Goal: Task Accomplishment & Management: Complete application form

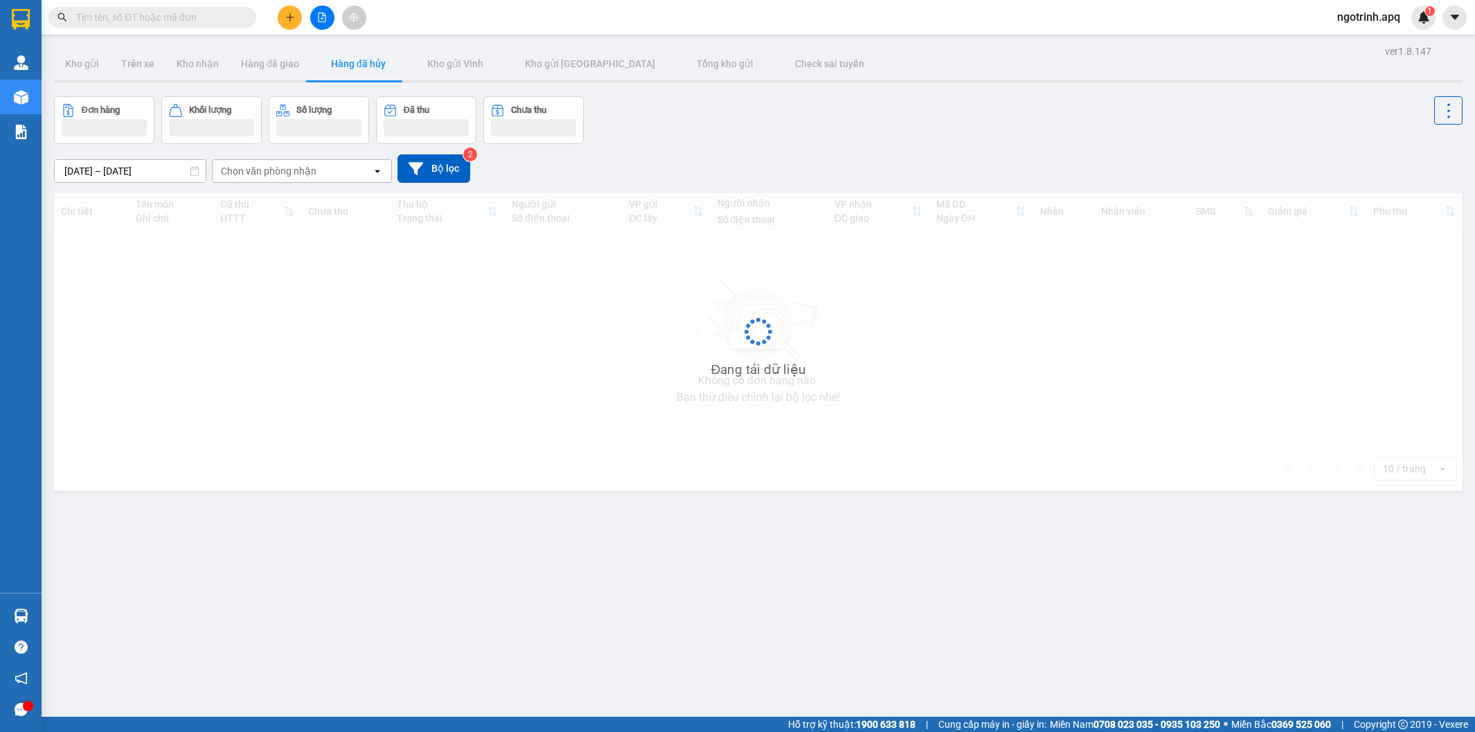
drag, startPoint x: 168, startPoint y: 371, endPoint x: 148, endPoint y: 80, distance: 291.4
click at [168, 368] on div "Đang tải dữ liệu" at bounding box center [758, 342] width 1408 height 298
click at [153, 273] on div "Đang tải dữ liệu" at bounding box center [758, 342] width 1408 height 298
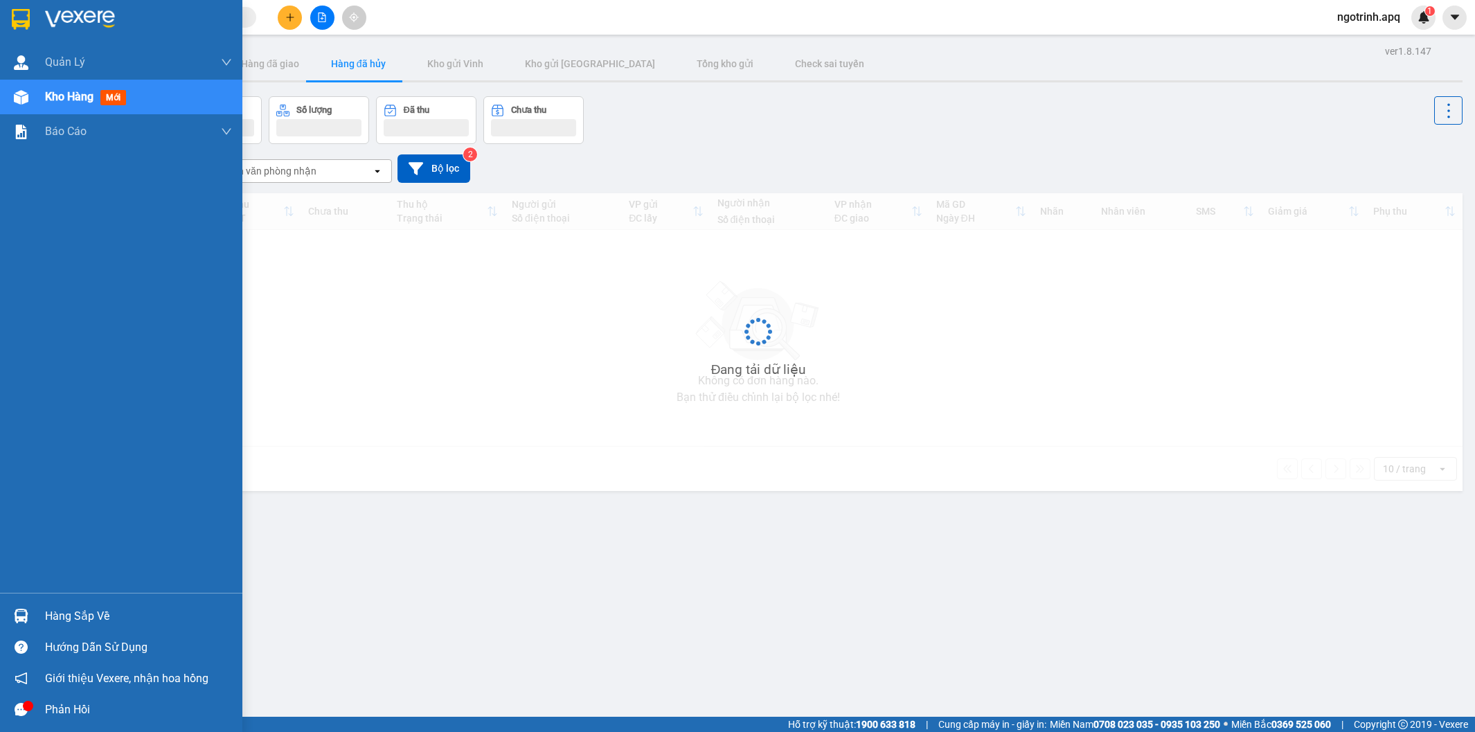
click at [47, 610] on div "Hàng sắp về" at bounding box center [138, 616] width 187 height 21
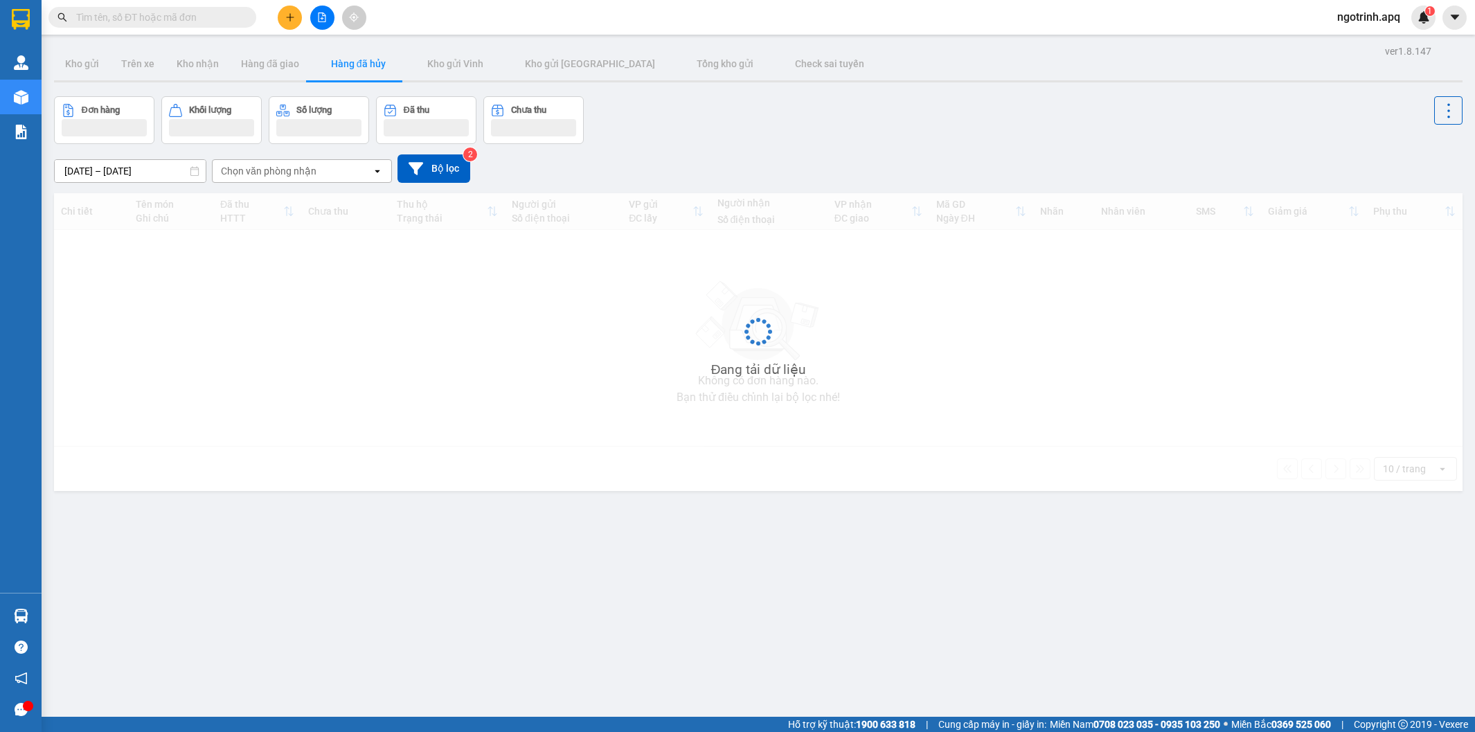
click at [303, 413] on section "Kết quả tìm kiếm ( 0 ) Bộ lọc No Data ngotrinh.apq 1 Quản Lý Quản lý thu hộ Quả…" at bounding box center [737, 366] width 1475 height 732
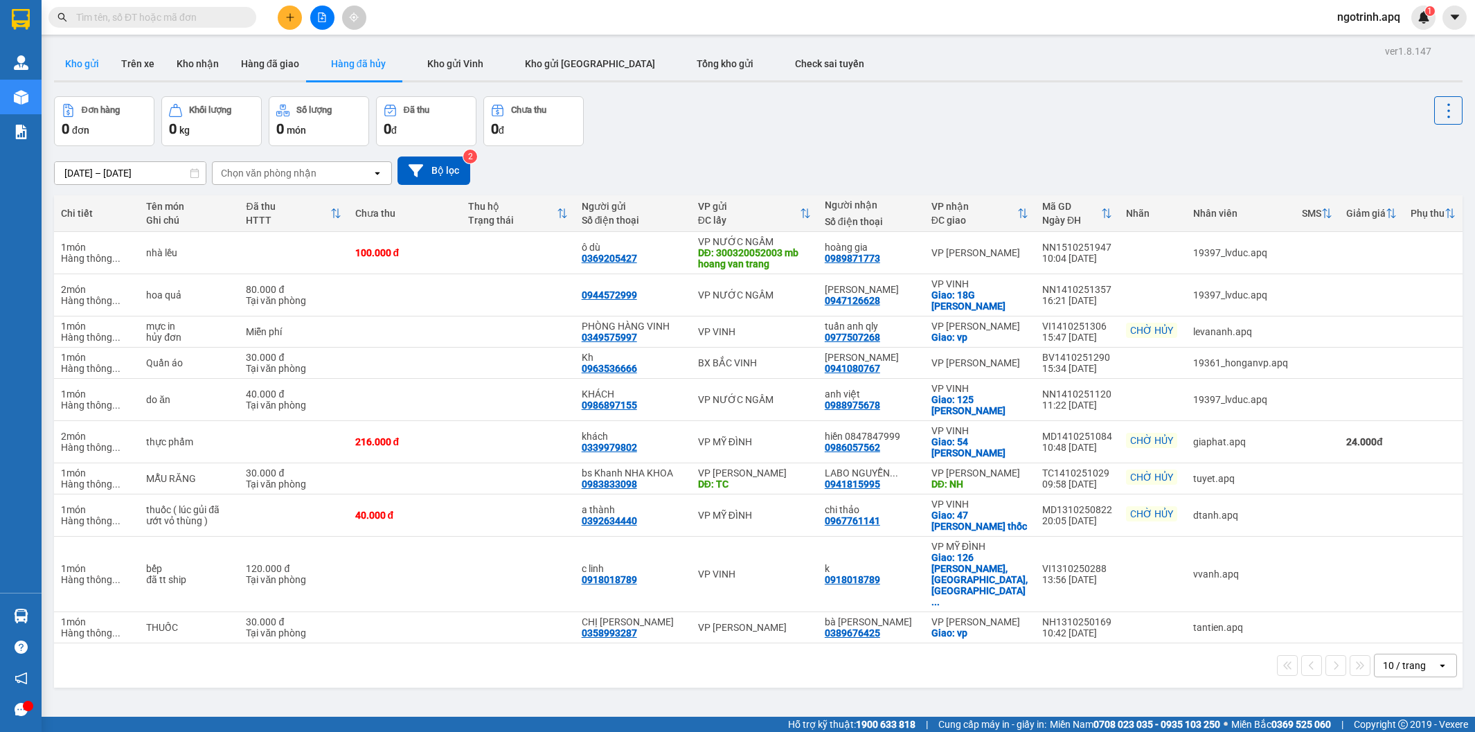
drag, startPoint x: 84, startPoint y: 56, endPoint x: 92, endPoint y: 74, distance: 19.5
click at [84, 58] on button "Kho gửi" at bounding box center [82, 63] width 56 height 33
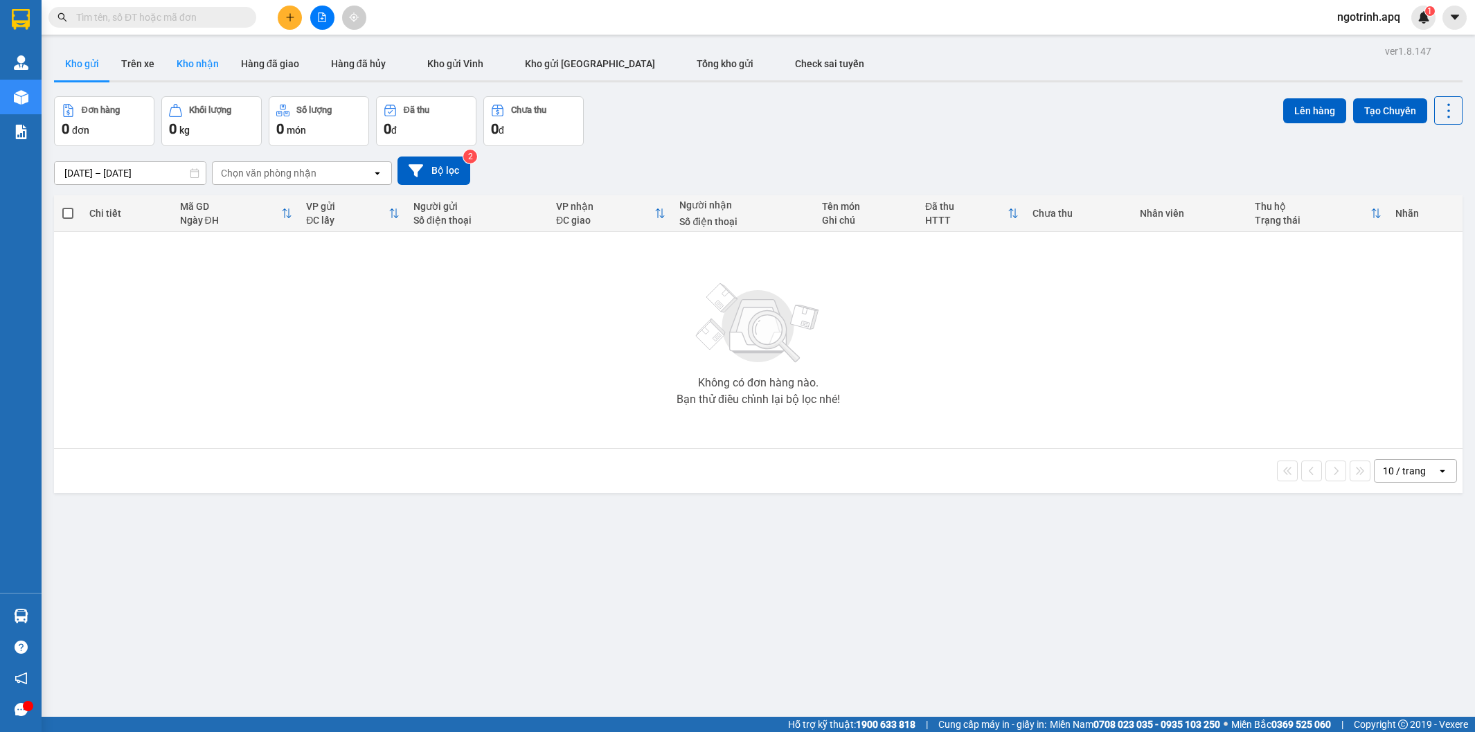
click at [198, 62] on button "Kho nhận" at bounding box center [197, 63] width 64 height 33
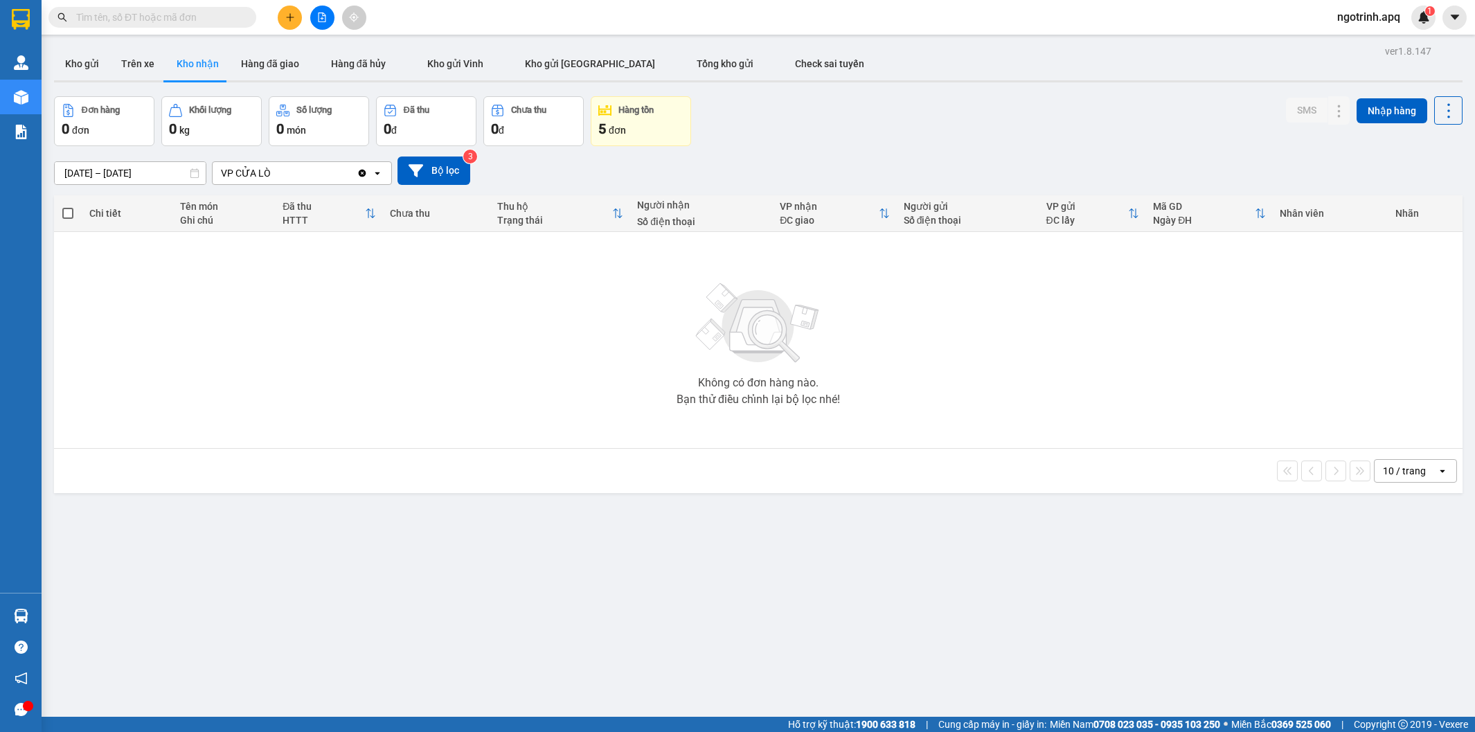
click at [622, 127] on span "đơn" at bounding box center [617, 130] width 17 height 11
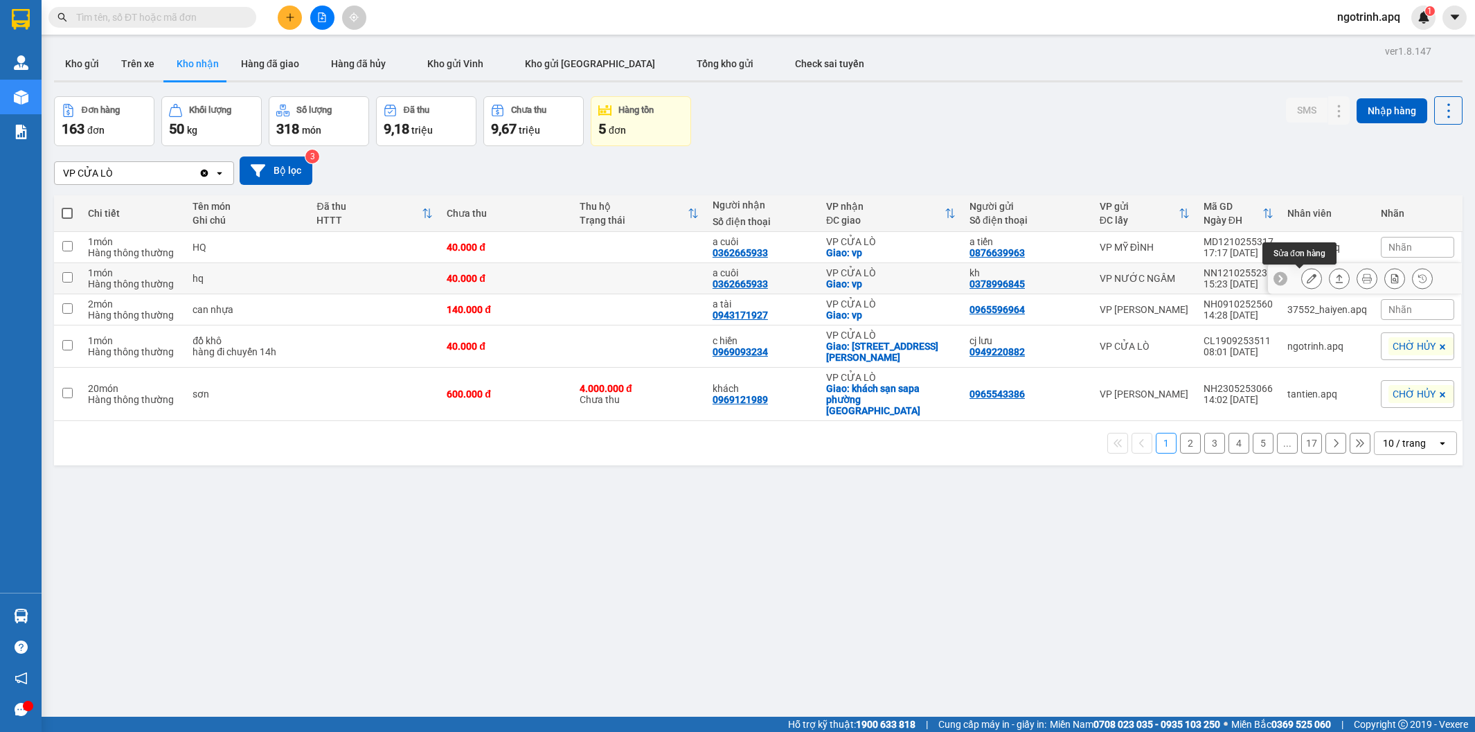
click at [1306, 278] on icon at bounding box center [1311, 278] width 10 height 10
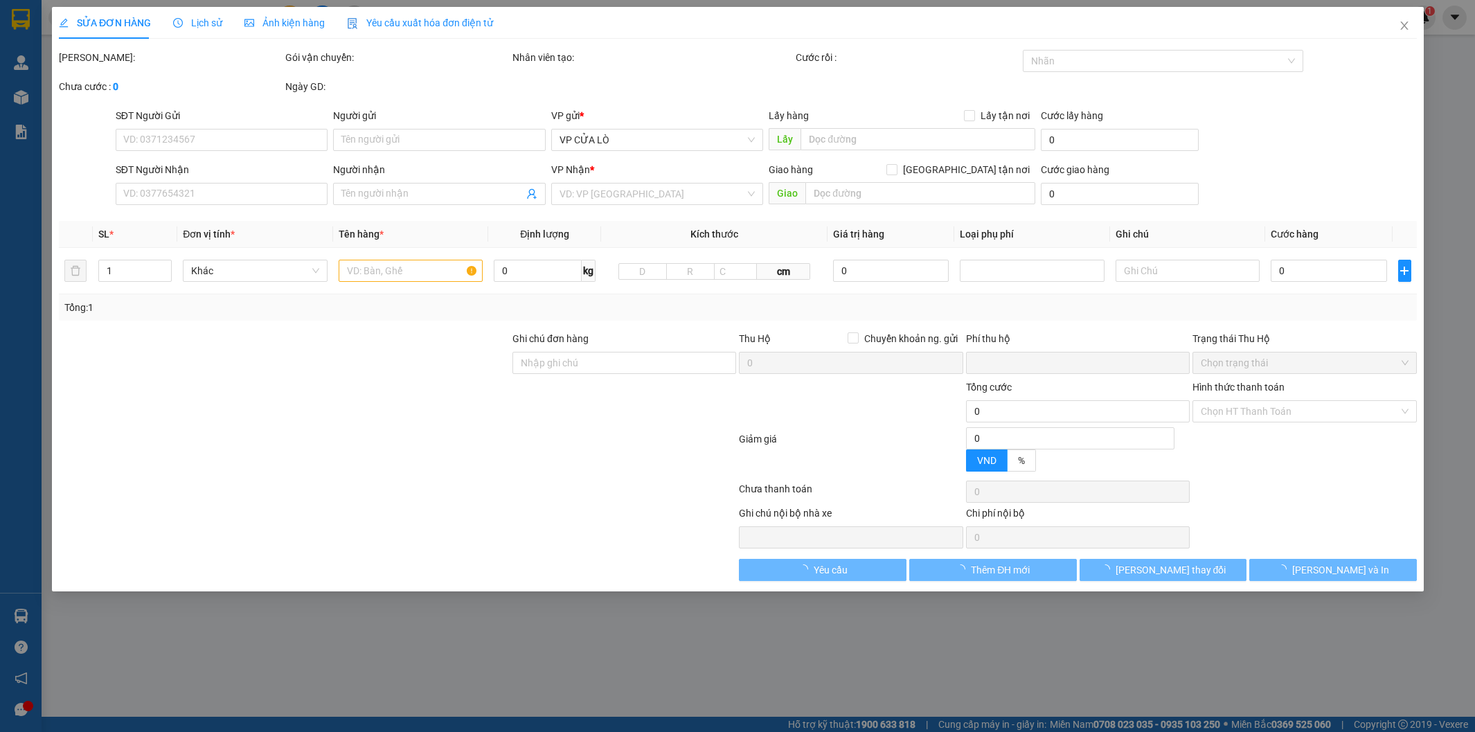
type input "0378996845"
type input "kh"
type input "0362665933"
type input "a cuôi"
checkbox input "true"
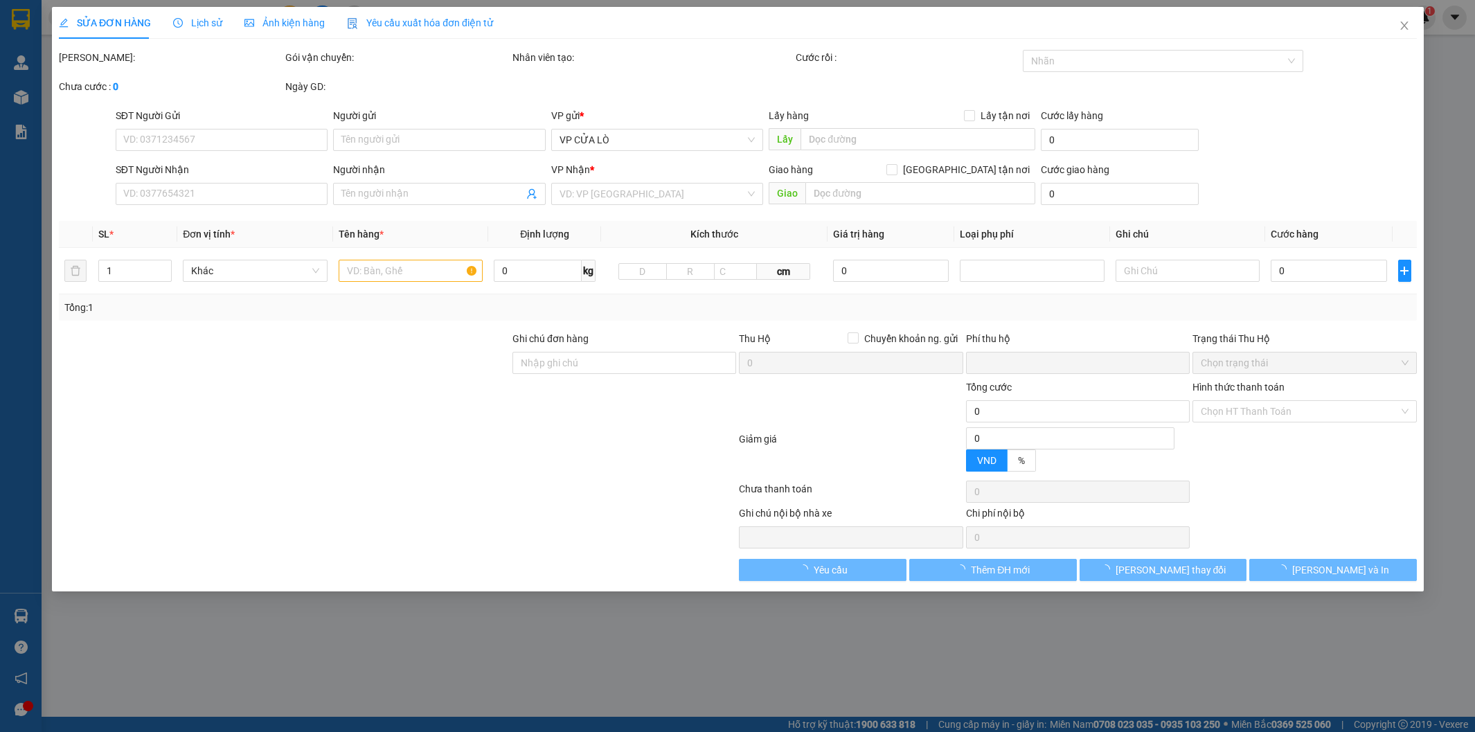
type input "vp"
type input "0"
type input "40.000"
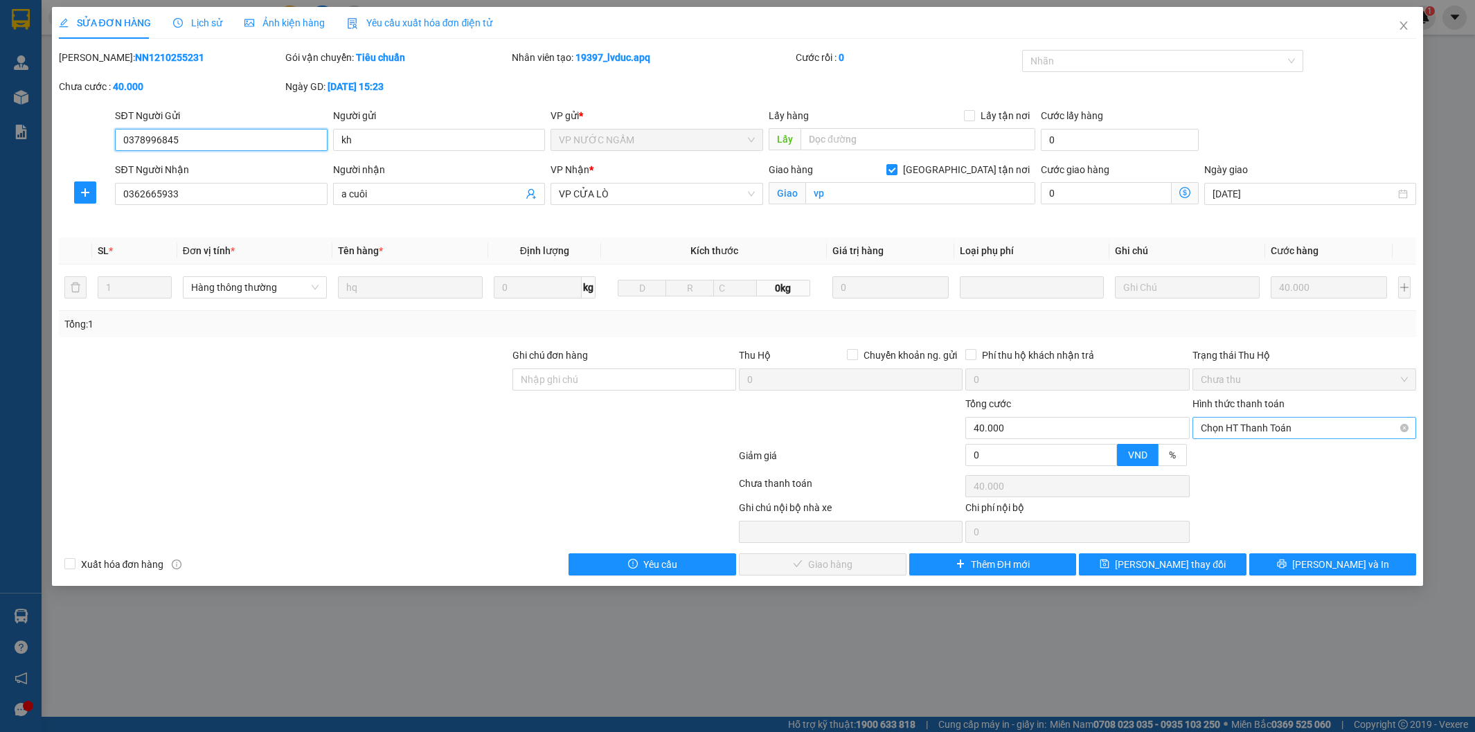
click at [1249, 423] on span "Chọn HT Thanh Toán" at bounding box center [1303, 427] width 207 height 21
click at [1250, 453] on div "Tại văn phòng" at bounding box center [1303, 455] width 207 height 15
type input "0"
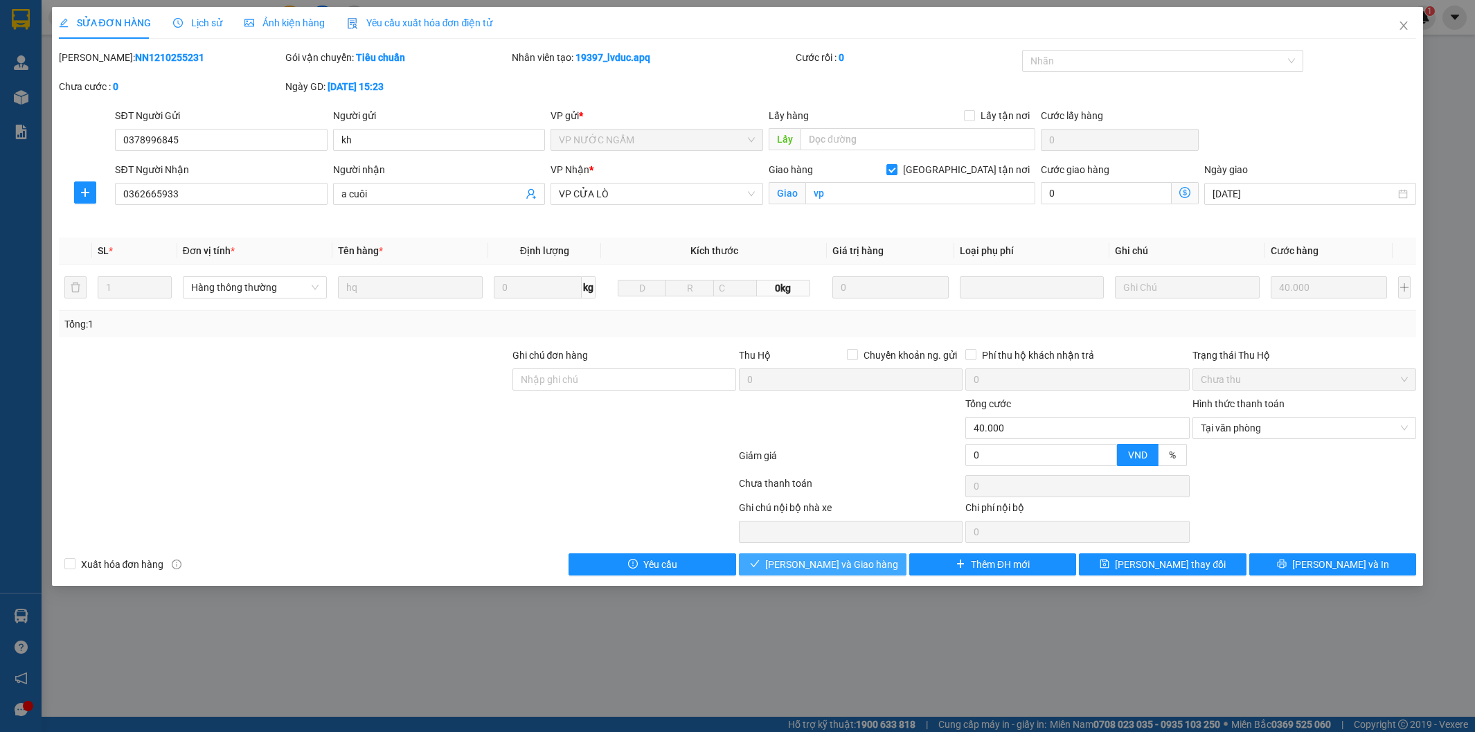
click at [825, 562] on span "Lưu và Giao hàng" at bounding box center [831, 564] width 133 height 15
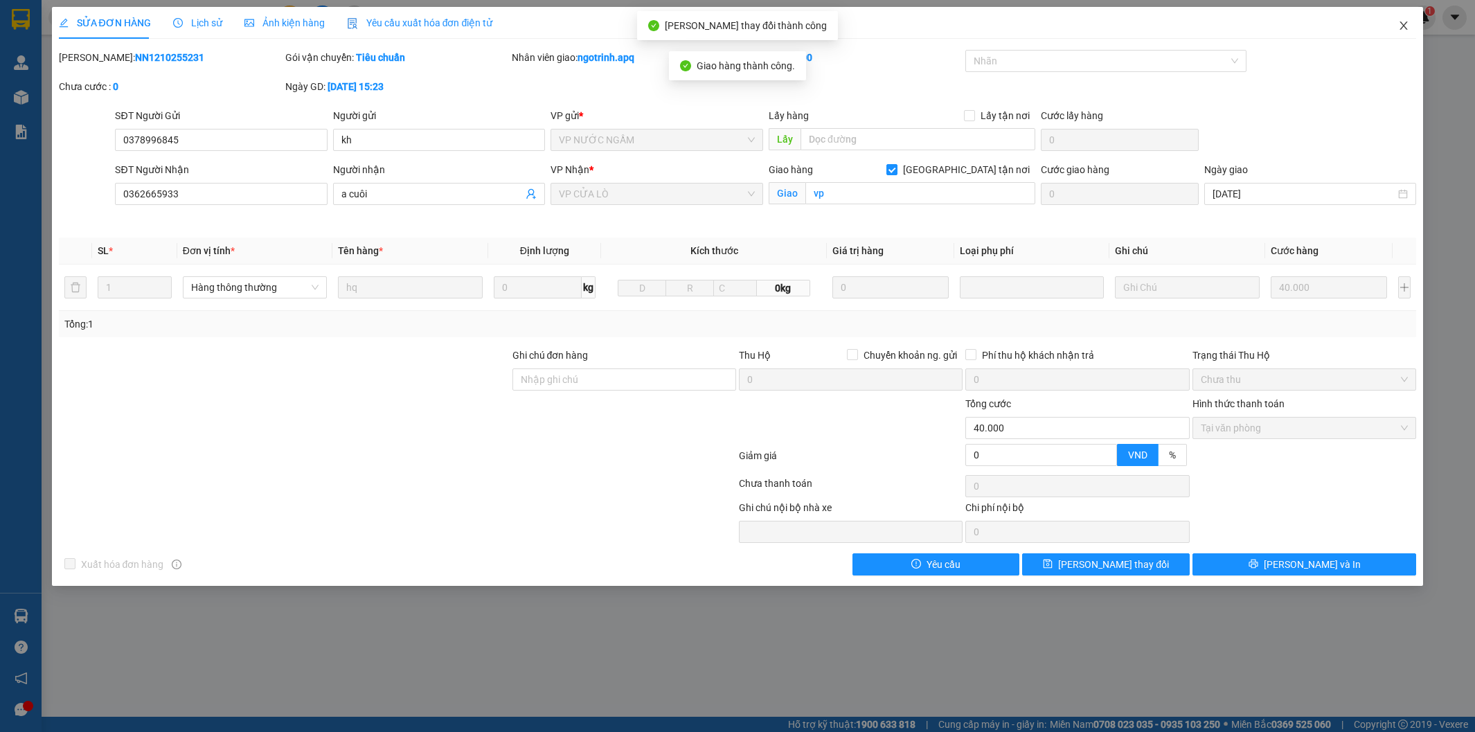
click at [1405, 19] on span "Close" at bounding box center [1403, 26] width 39 height 39
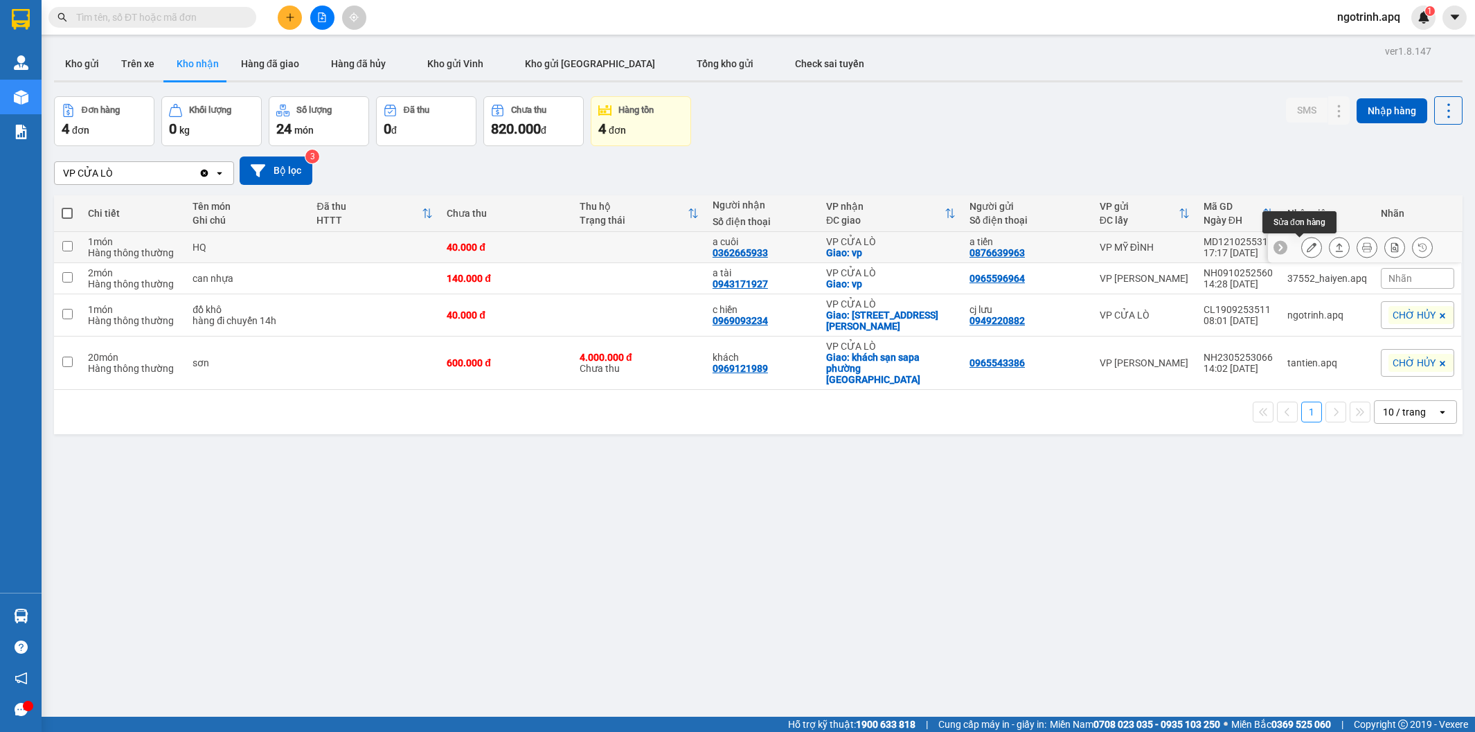
click at [1302, 241] on button at bounding box center [1311, 247] width 19 height 24
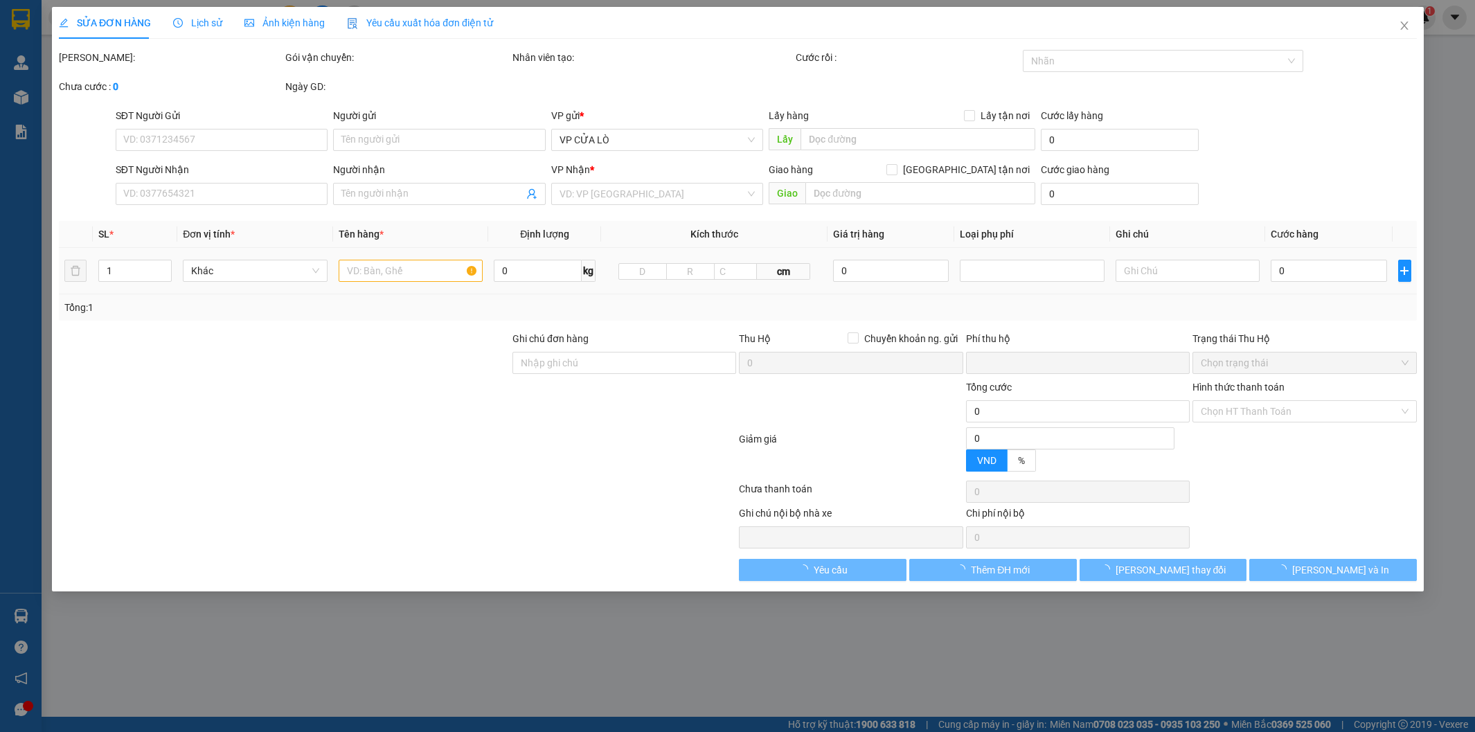
type input "0876639963"
type input "a tiến"
type input "0362665933"
type input "a cuôi"
checkbox input "true"
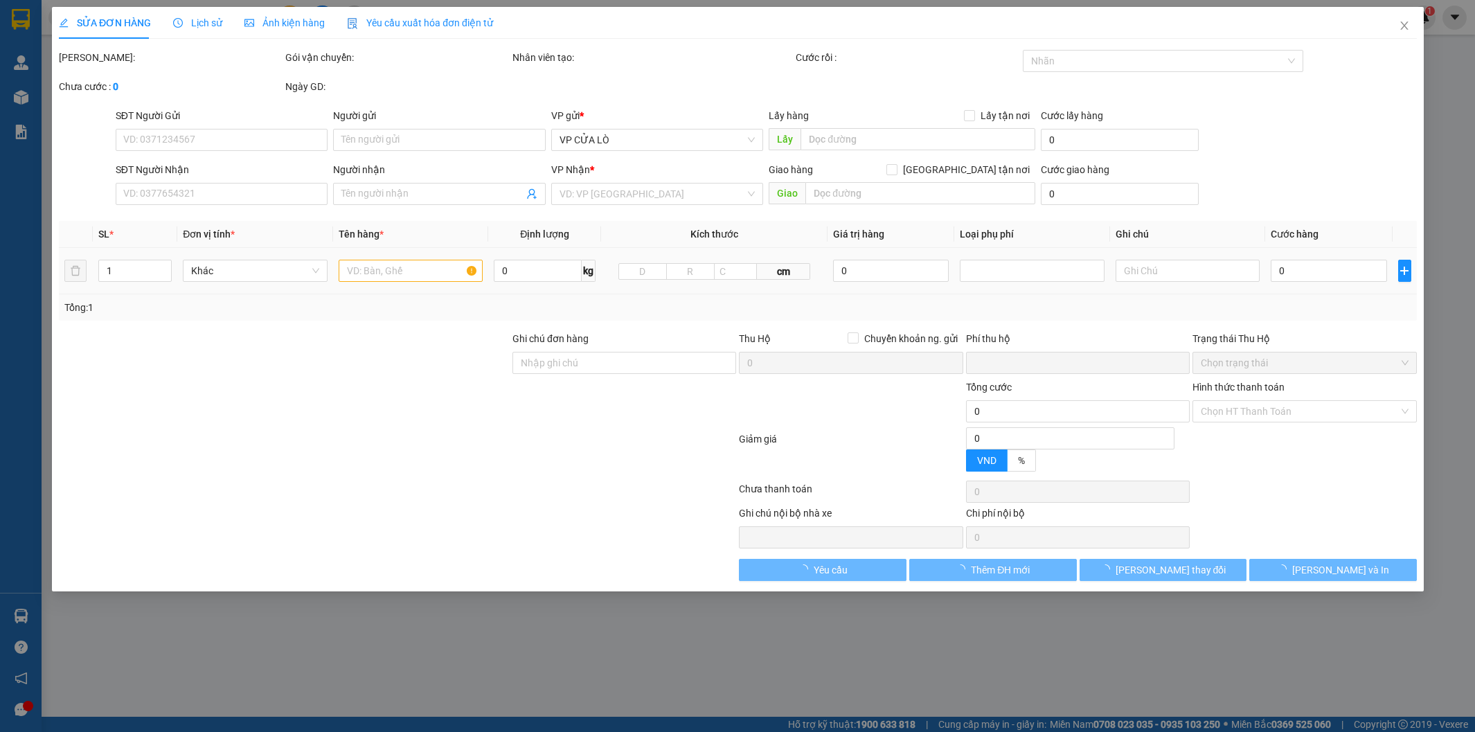
type input "vp"
type input "0"
type input "40.000"
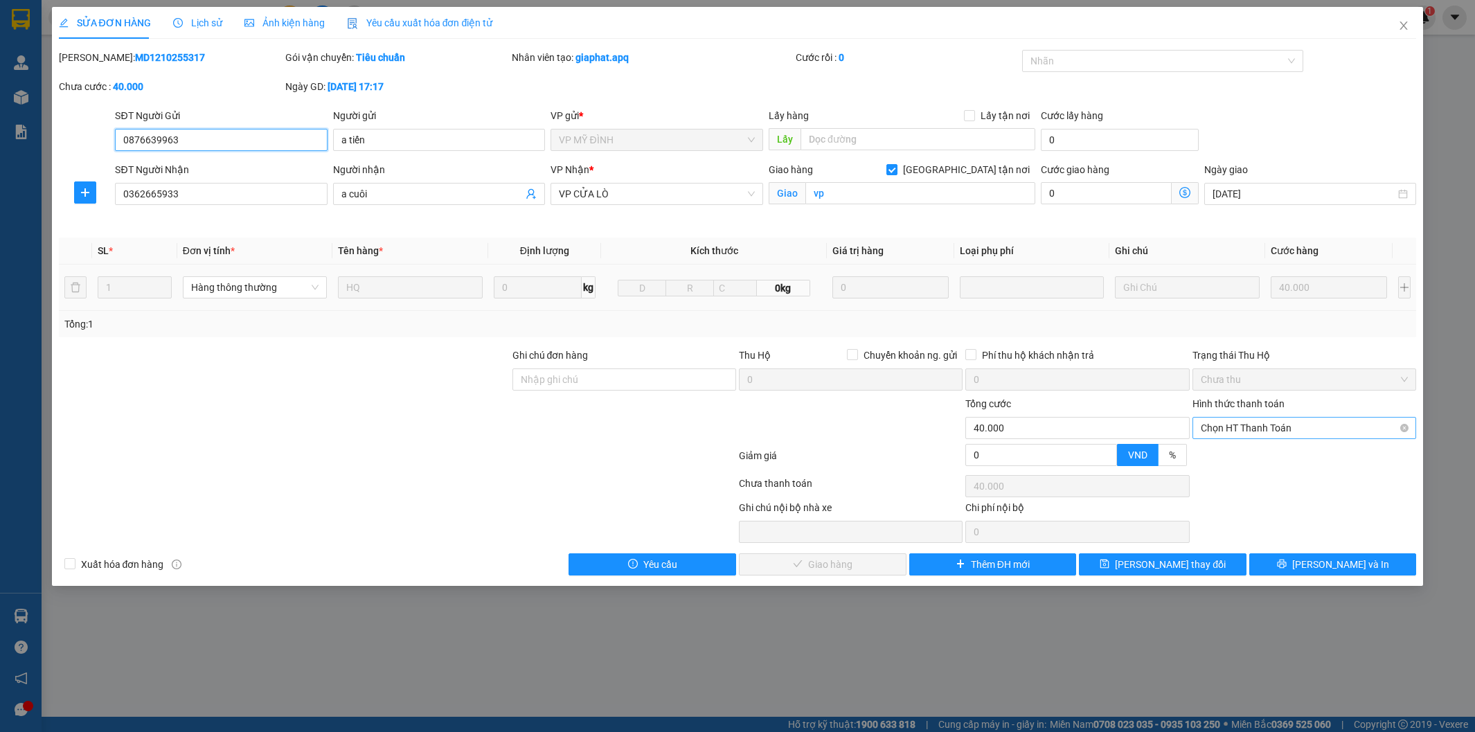
click at [1243, 426] on span "Chọn HT Thanh Toán" at bounding box center [1303, 427] width 207 height 21
click at [1246, 448] on div "Tại văn phòng" at bounding box center [1303, 455] width 207 height 15
type input "0"
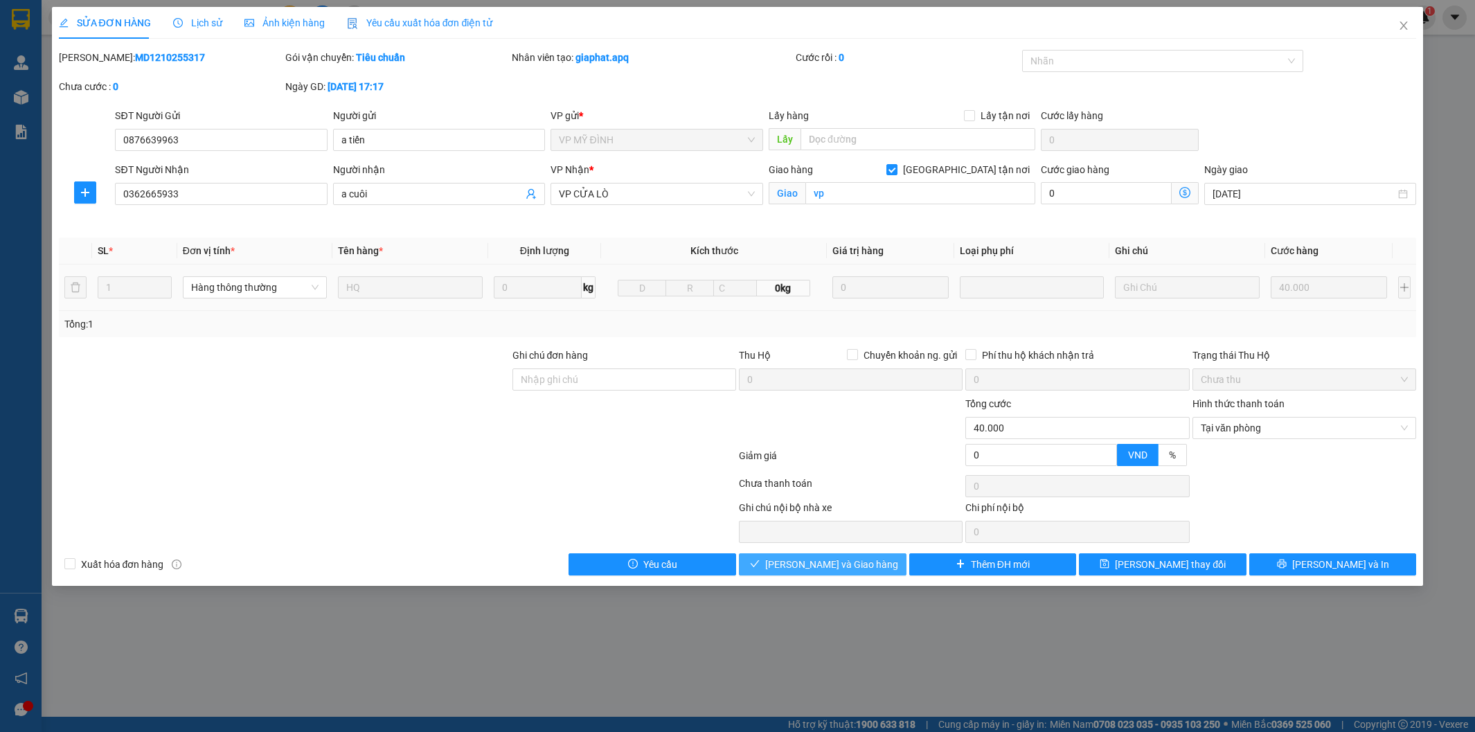
click at [829, 562] on span "Lưu và Giao hàng" at bounding box center [831, 564] width 133 height 15
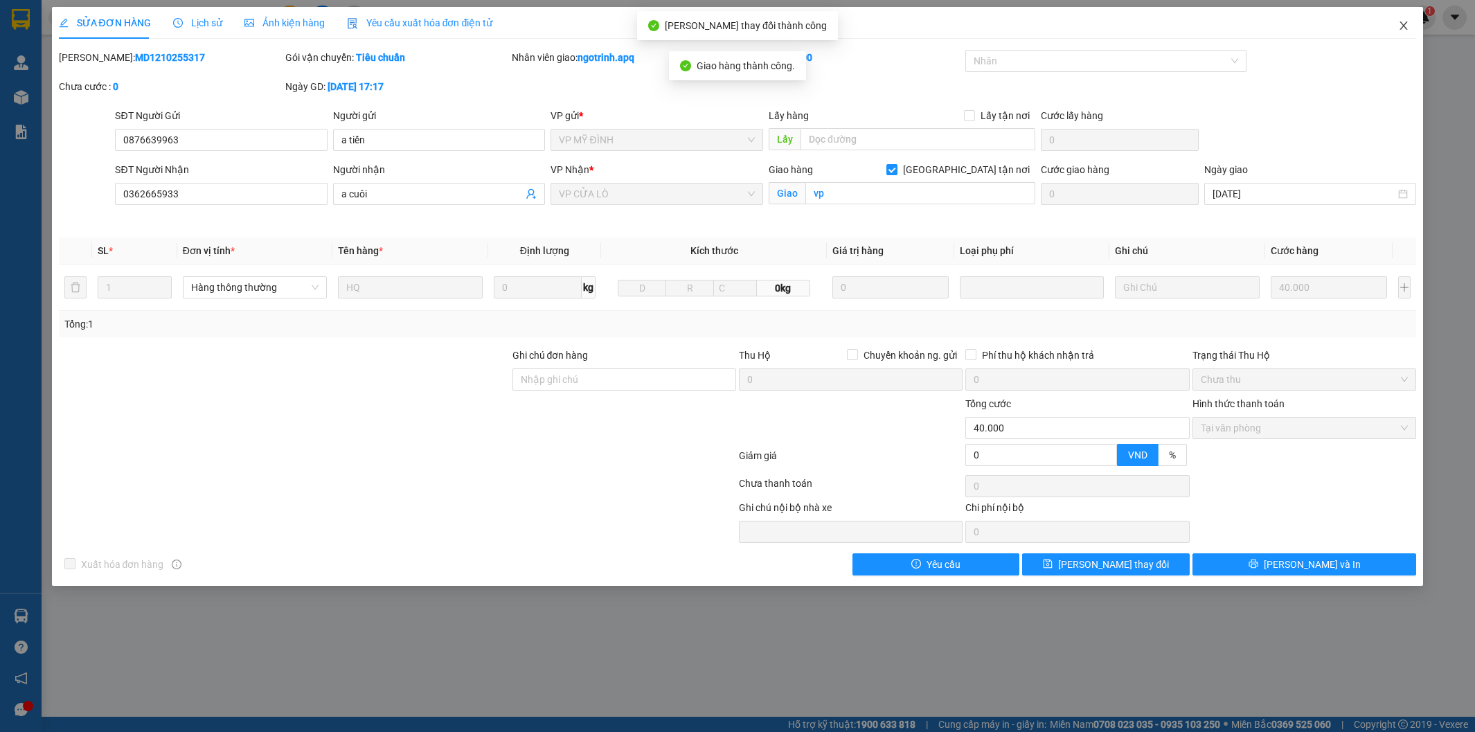
click at [1403, 26] on icon "close" at bounding box center [1404, 25] width 8 height 8
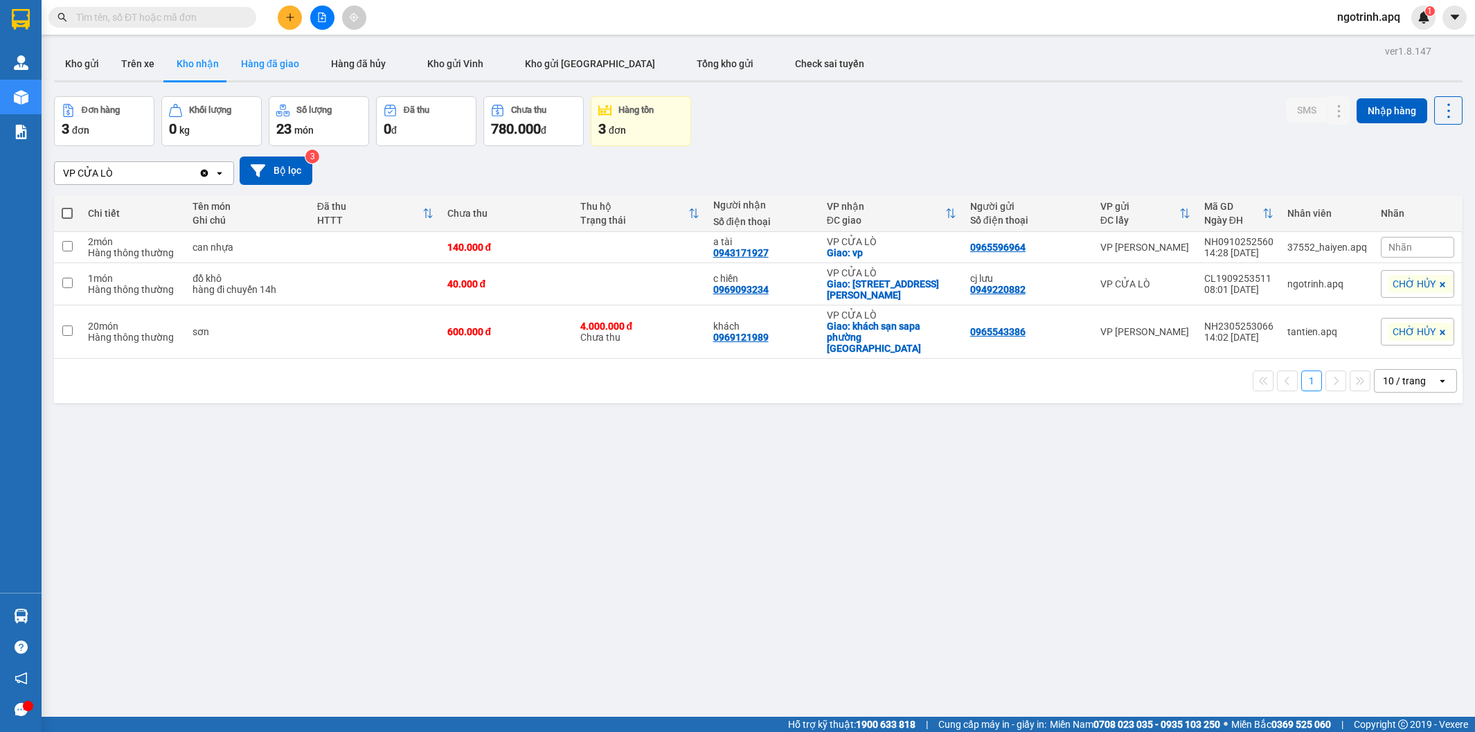
click at [273, 59] on button "Hàng đã giao" at bounding box center [270, 63] width 80 height 33
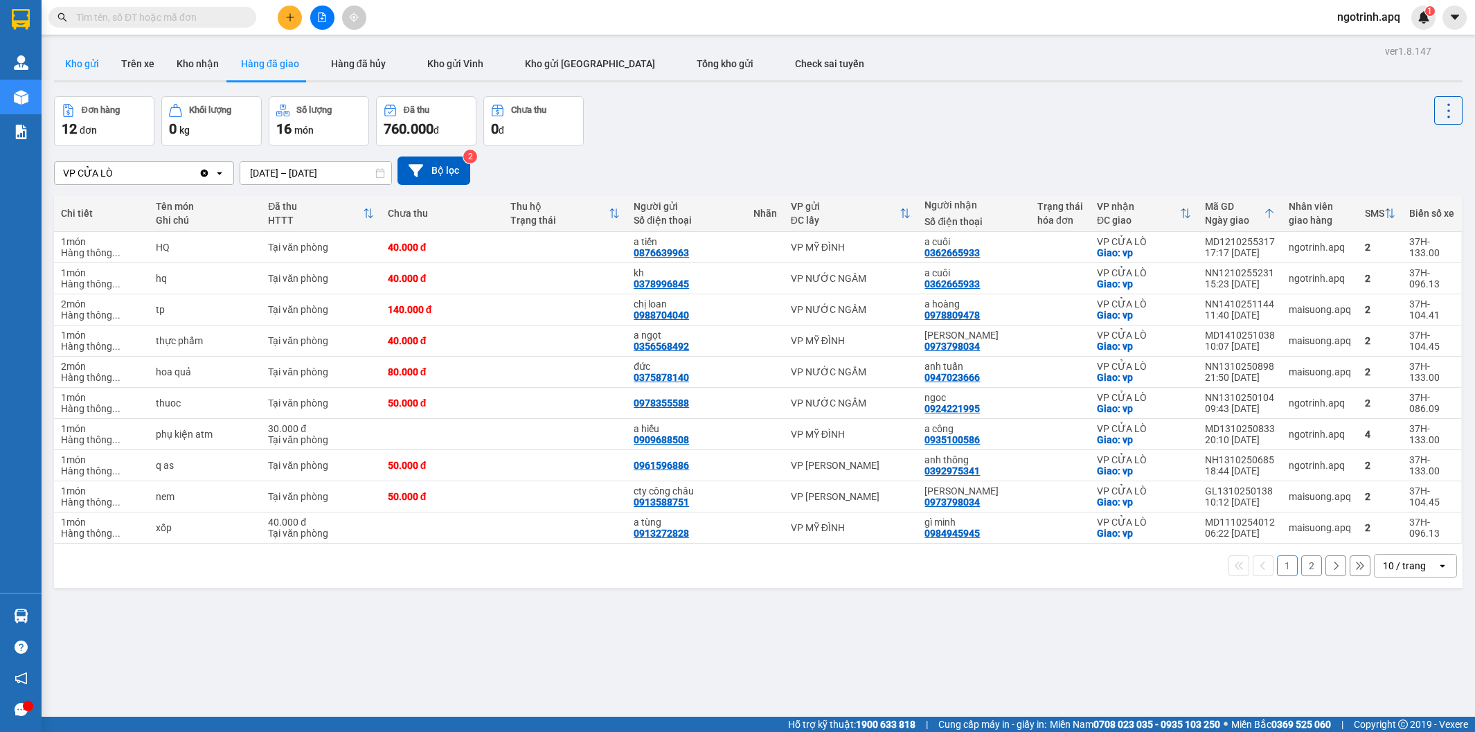
click at [78, 54] on button "Kho gửi" at bounding box center [82, 63] width 56 height 33
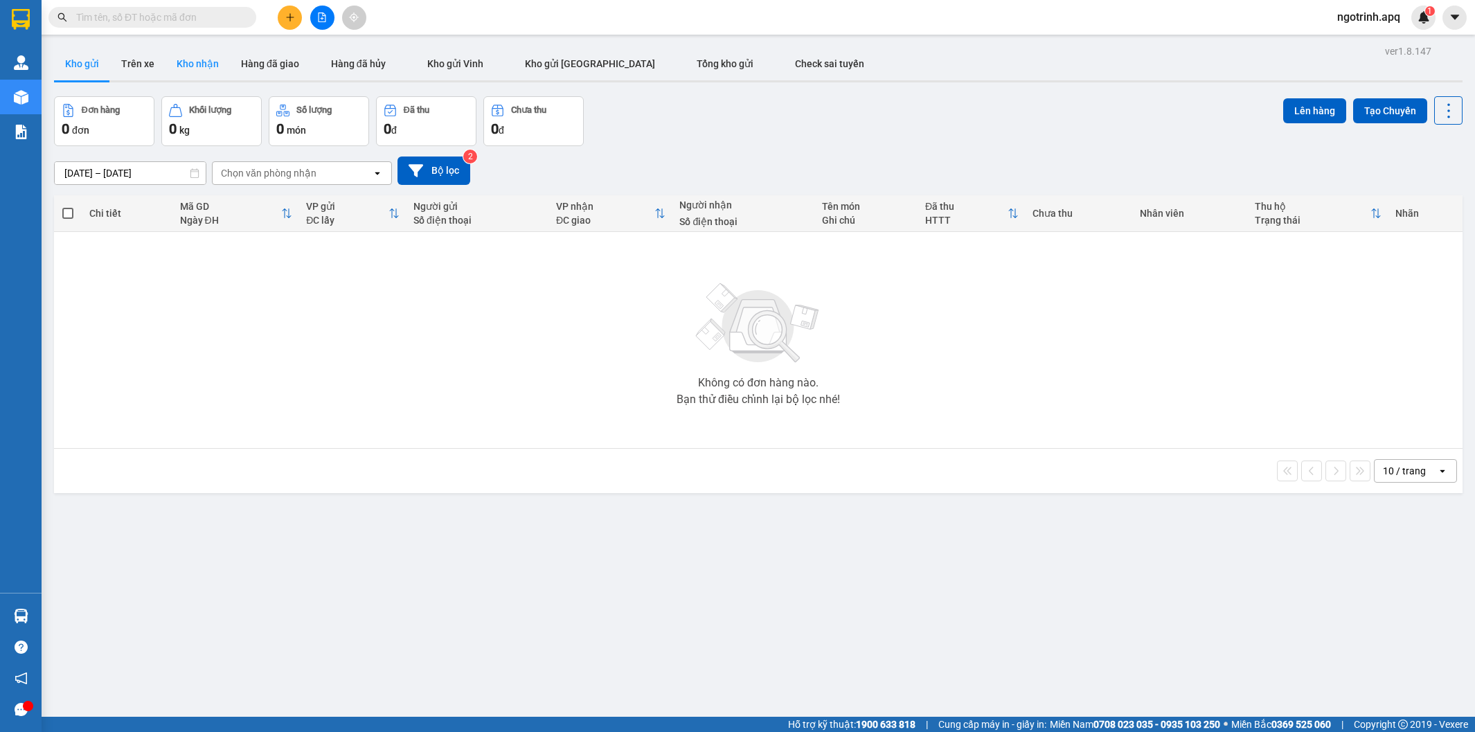
click at [197, 60] on button "Kho nhận" at bounding box center [197, 63] width 64 height 33
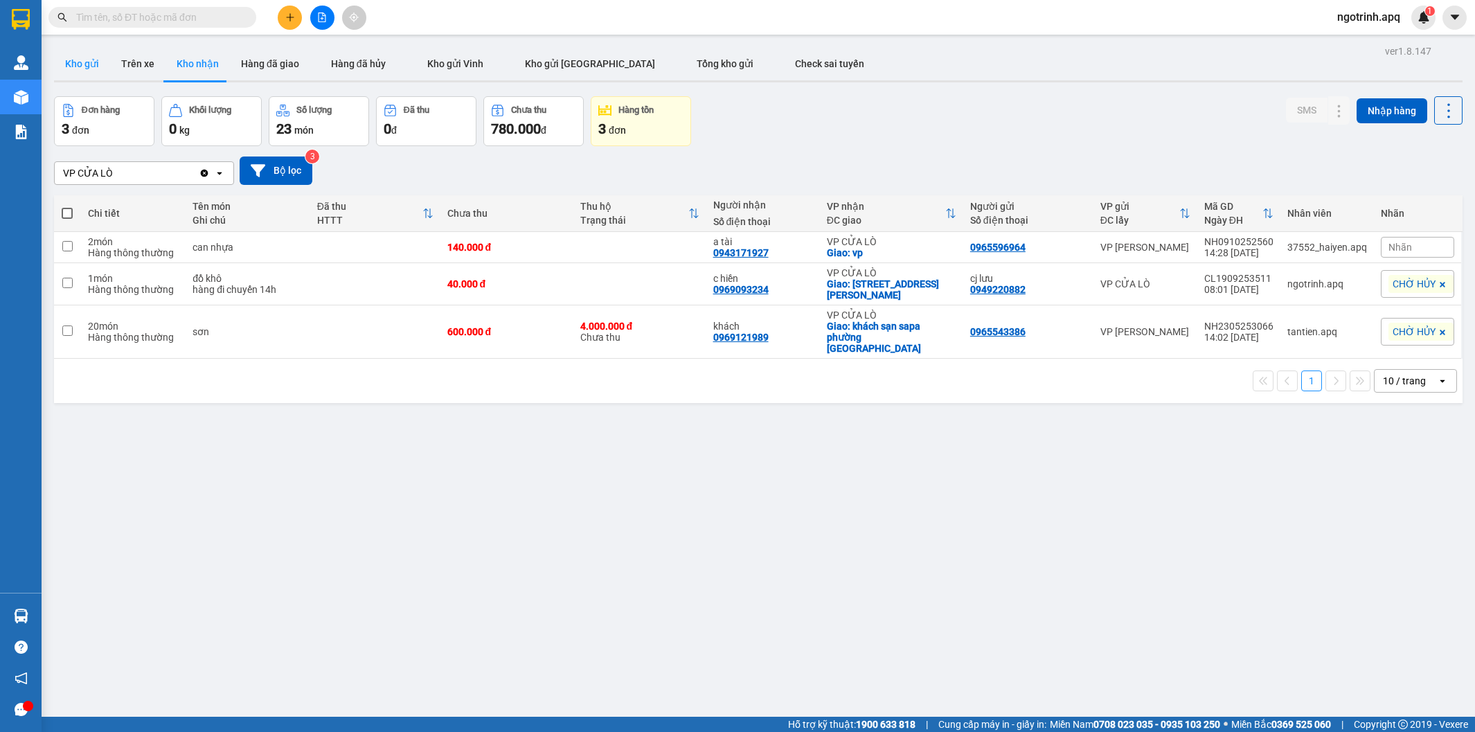
click at [80, 57] on button "Kho gửi" at bounding box center [82, 63] width 56 height 33
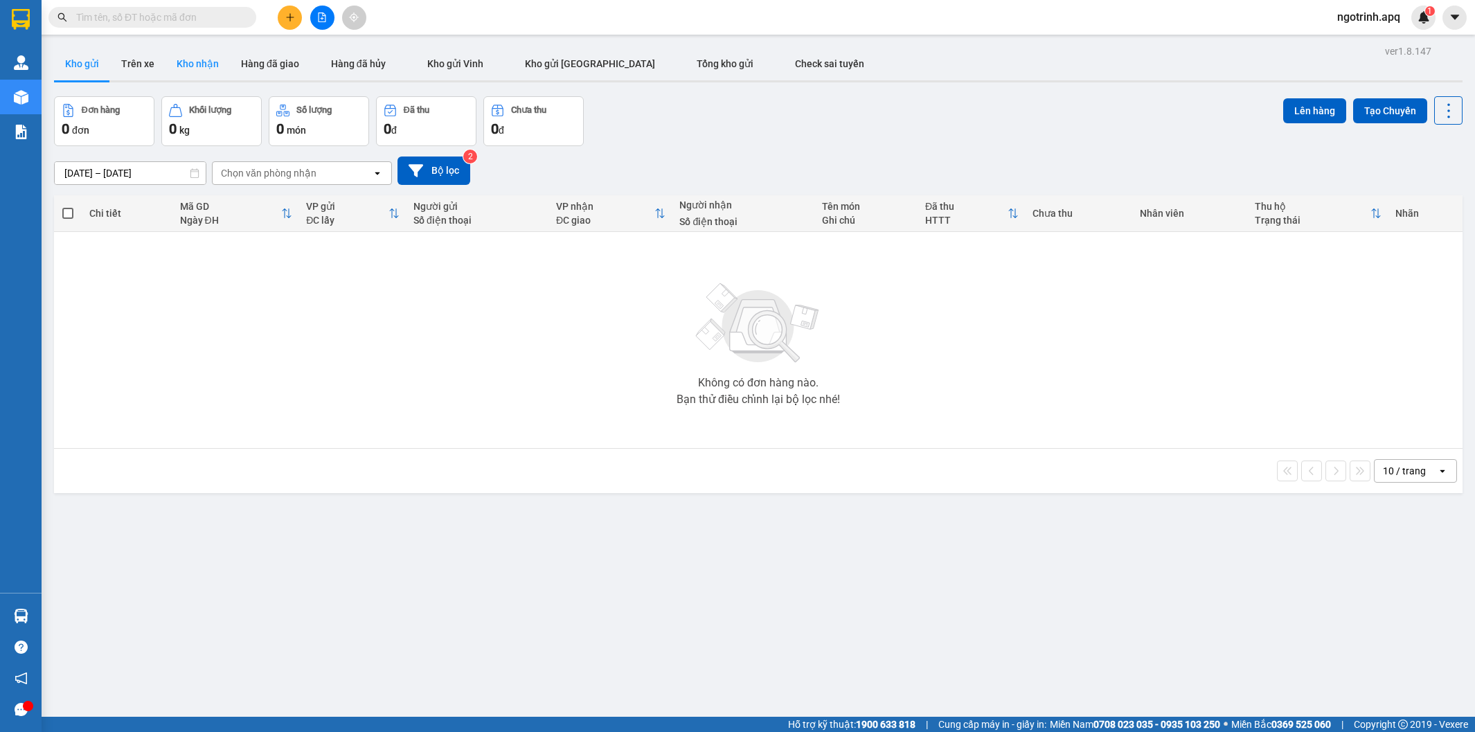
click at [202, 53] on button "Kho nhận" at bounding box center [197, 63] width 64 height 33
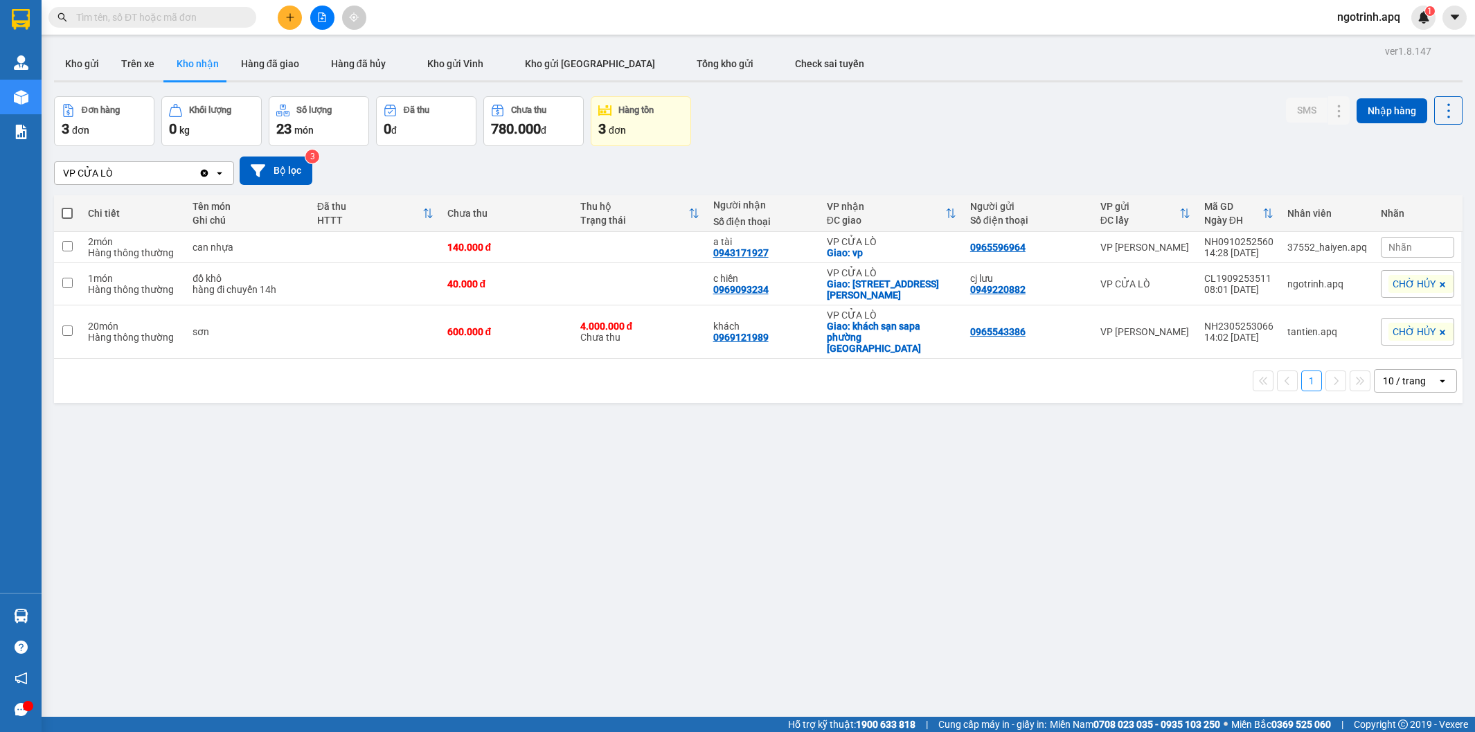
click at [1365, 3] on div "Kết quả tìm kiếm ( 0 ) Bộ lọc No Data ngotrinh.apq 1" at bounding box center [737, 17] width 1475 height 35
click at [1365, 10] on span "ngotrinh.apq" at bounding box center [1368, 16] width 85 height 17
click at [1360, 35] on span "Đăng xuất" at bounding box center [1374, 42] width 58 height 15
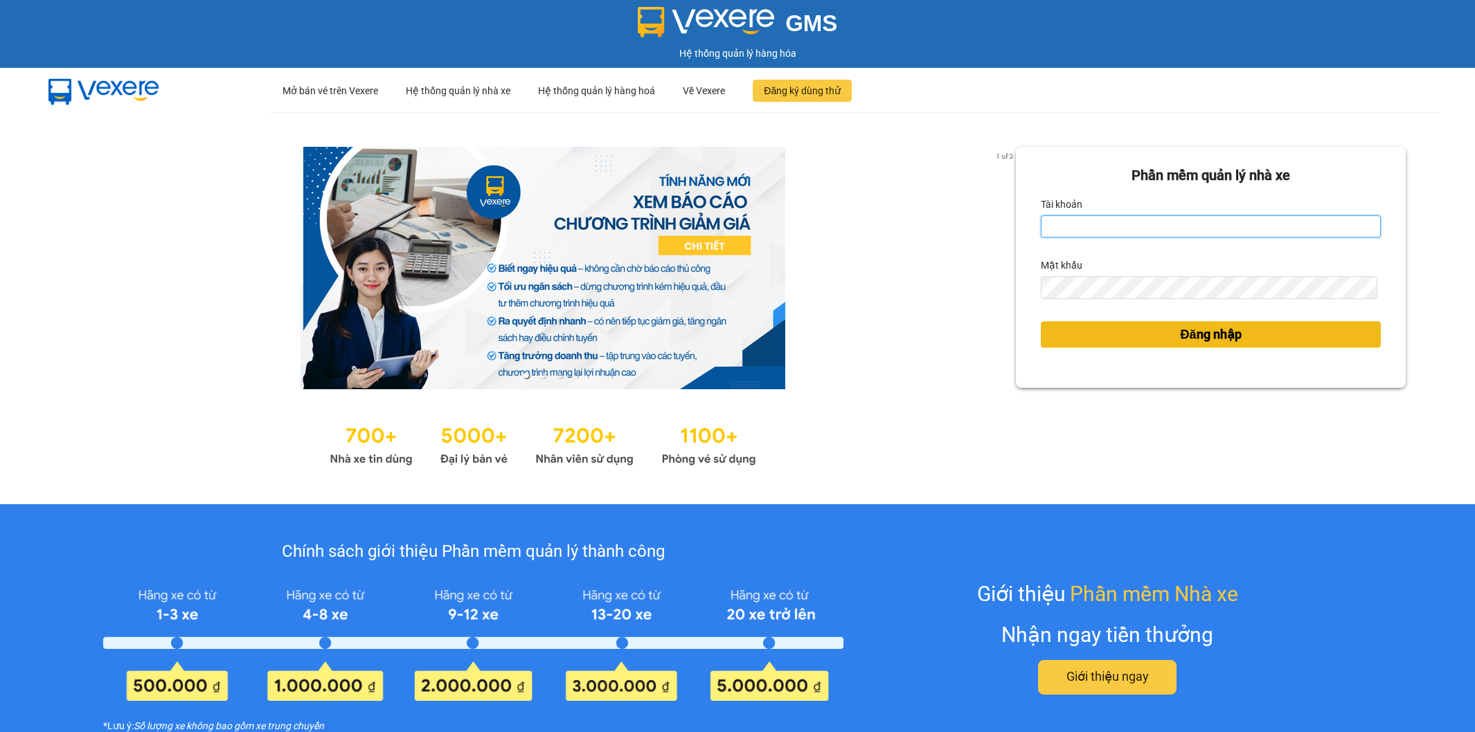
type input "ngotrinh.apq"
click at [1158, 324] on button "Đăng nhập" at bounding box center [1211, 334] width 340 height 26
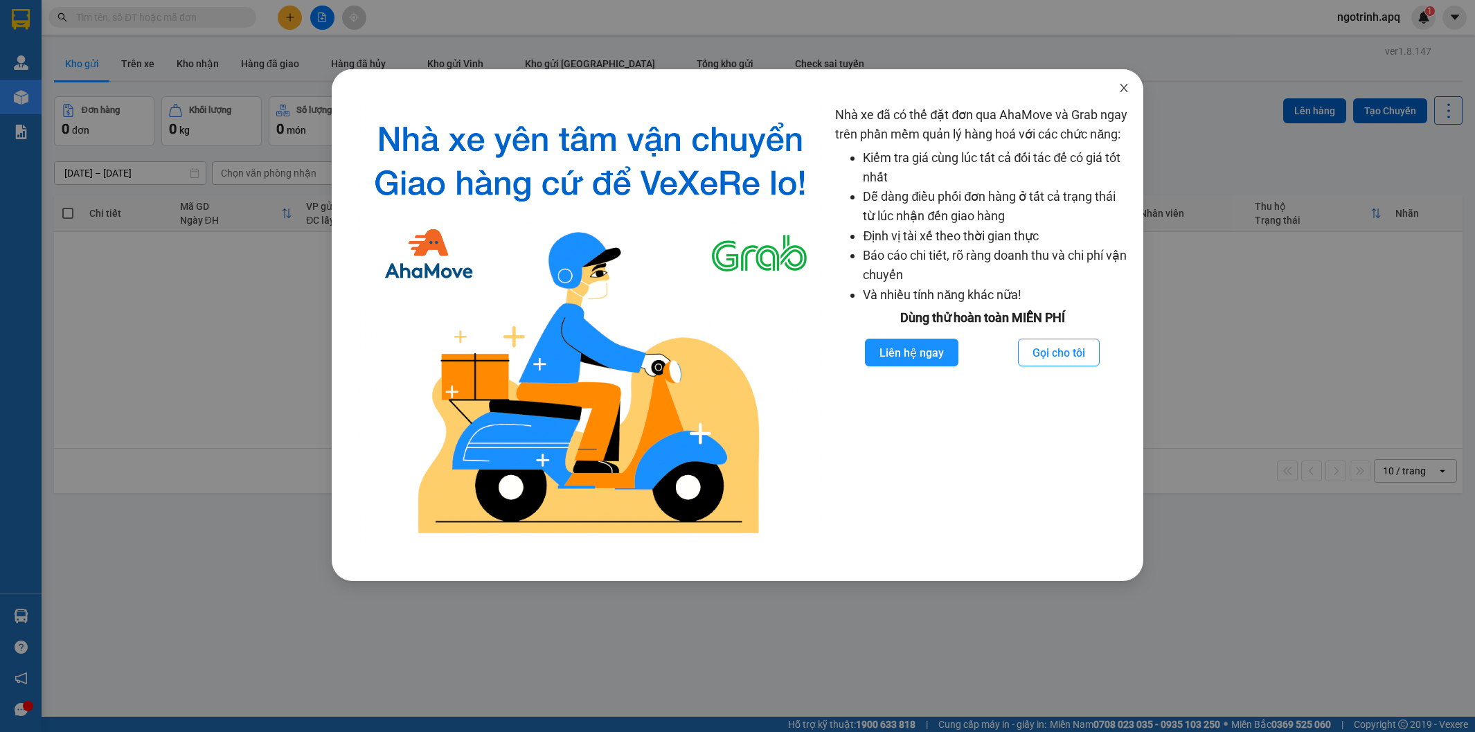
click at [1120, 86] on icon "close" at bounding box center [1123, 88] width 8 height 8
